Goal: Check status: Check status

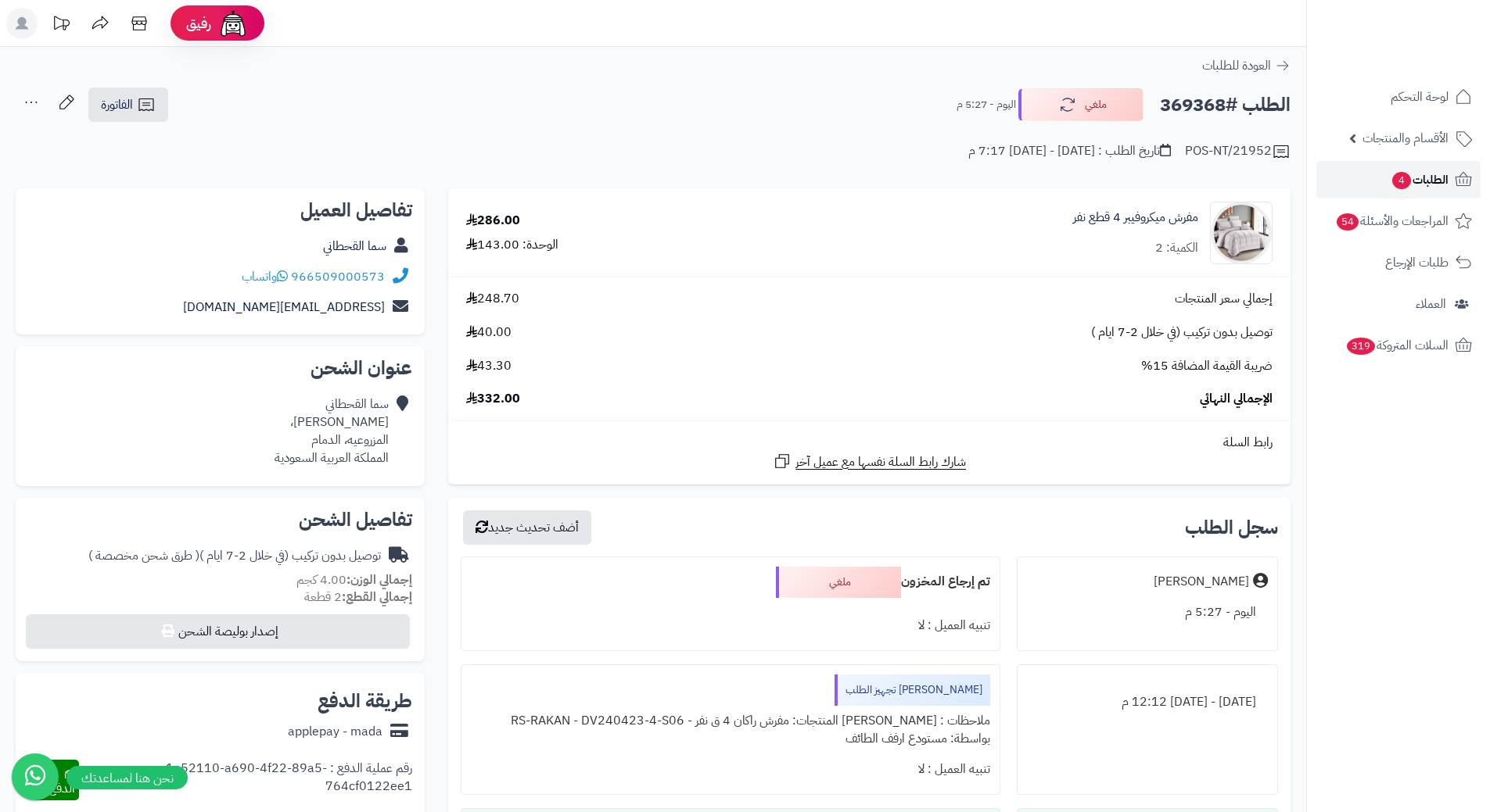
click at [1436, 174] on span "الطلبات 4" at bounding box center [1419, 180] width 58 height 22
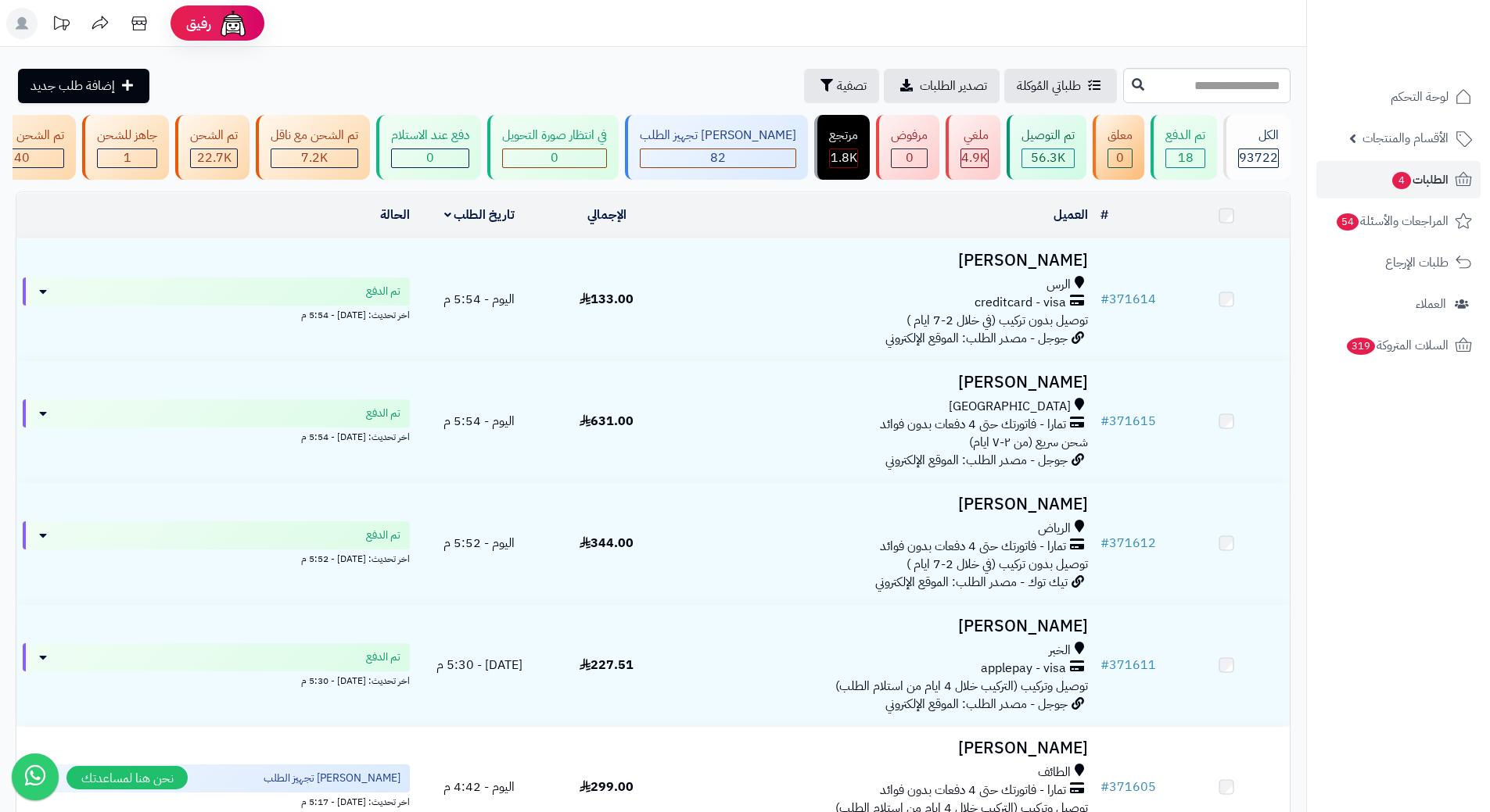
click at [1253, 91] on input "text" at bounding box center [1206, 86] width 167 height 35
type input "******"
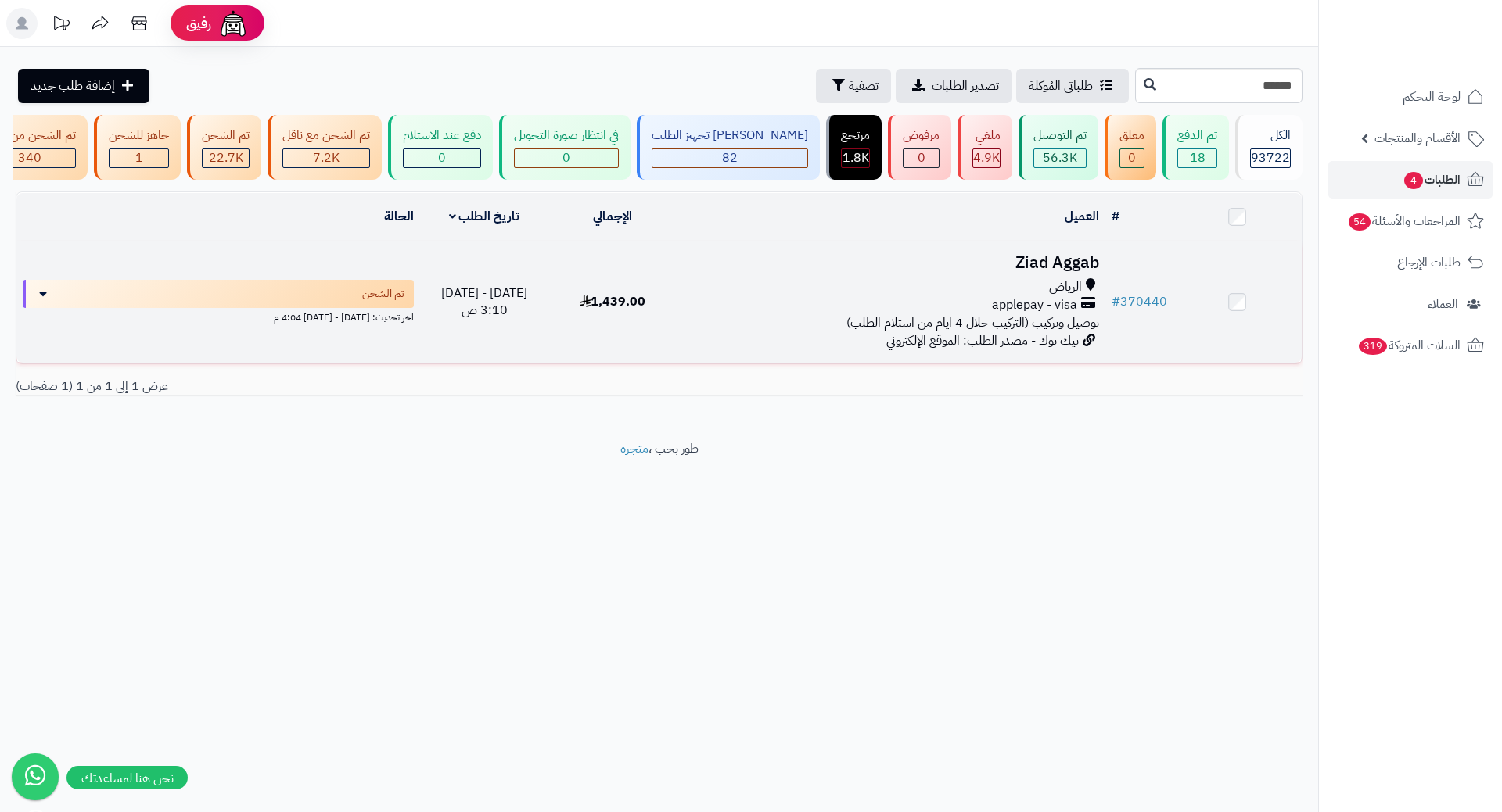
click at [1073, 270] on h3 "Ziad Aggab" at bounding box center [891, 263] width 415 height 18
